Goal: Communication & Community: Share content

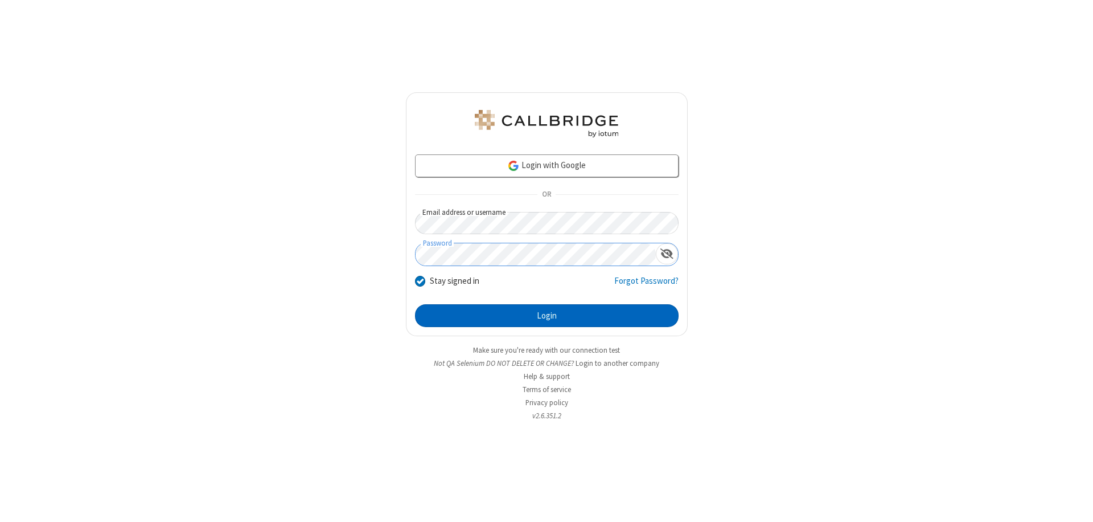
click at [547, 315] on button "Login" at bounding box center [547, 315] width 264 height 23
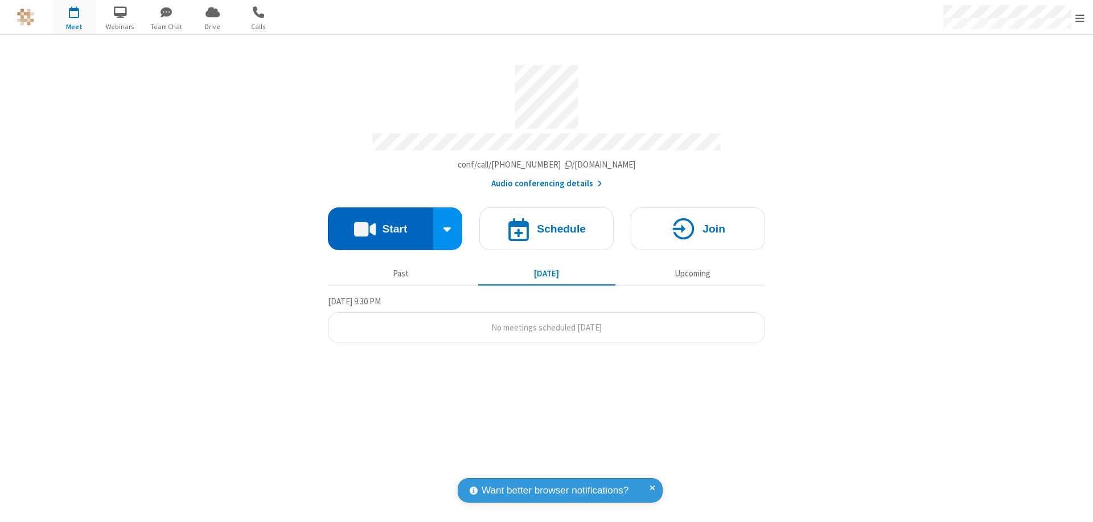
click at [380, 223] on button "Start" at bounding box center [380, 228] width 105 height 43
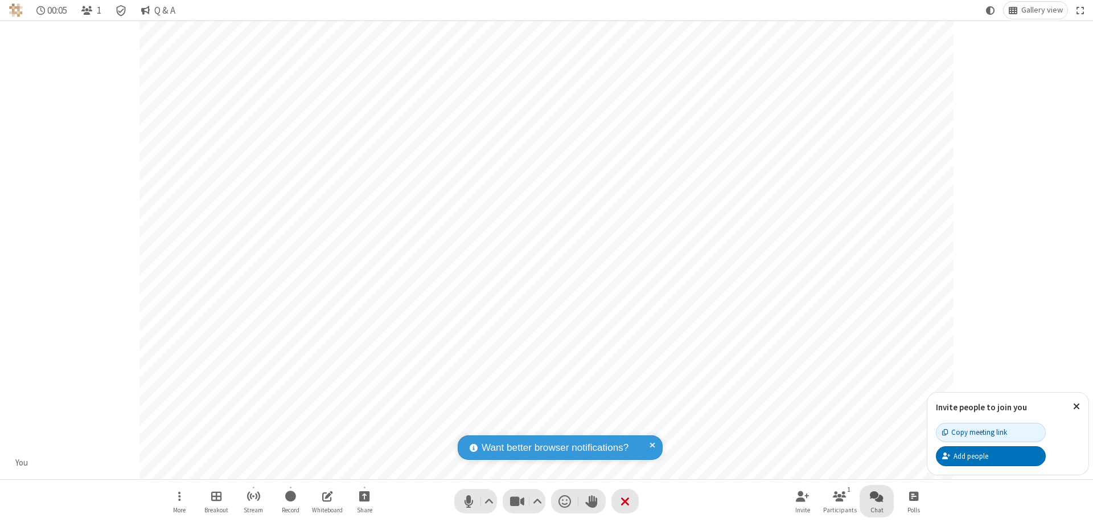
click at [877, 495] on span "Open chat" at bounding box center [877, 496] width 14 height 14
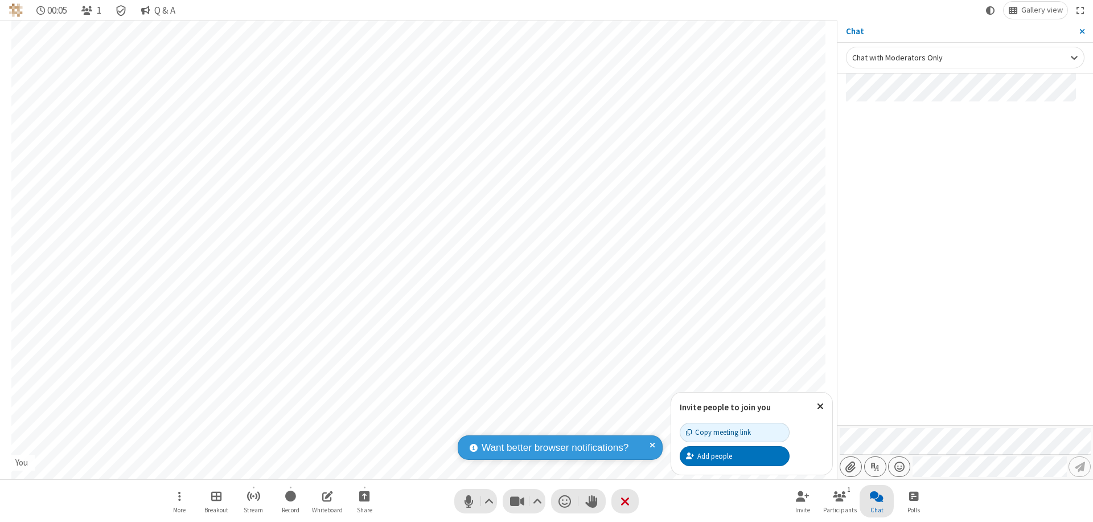
type input "C:\fakepath\doc_test.docx"
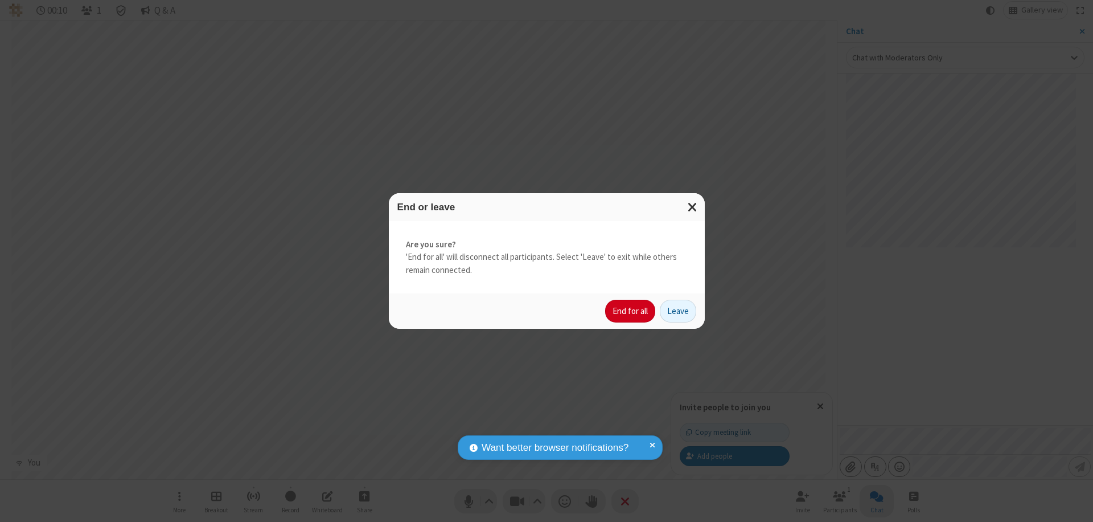
click at [631, 311] on button "End for all" at bounding box center [630, 310] width 50 height 23
